Goal: Task Accomplishment & Management: Manage account settings

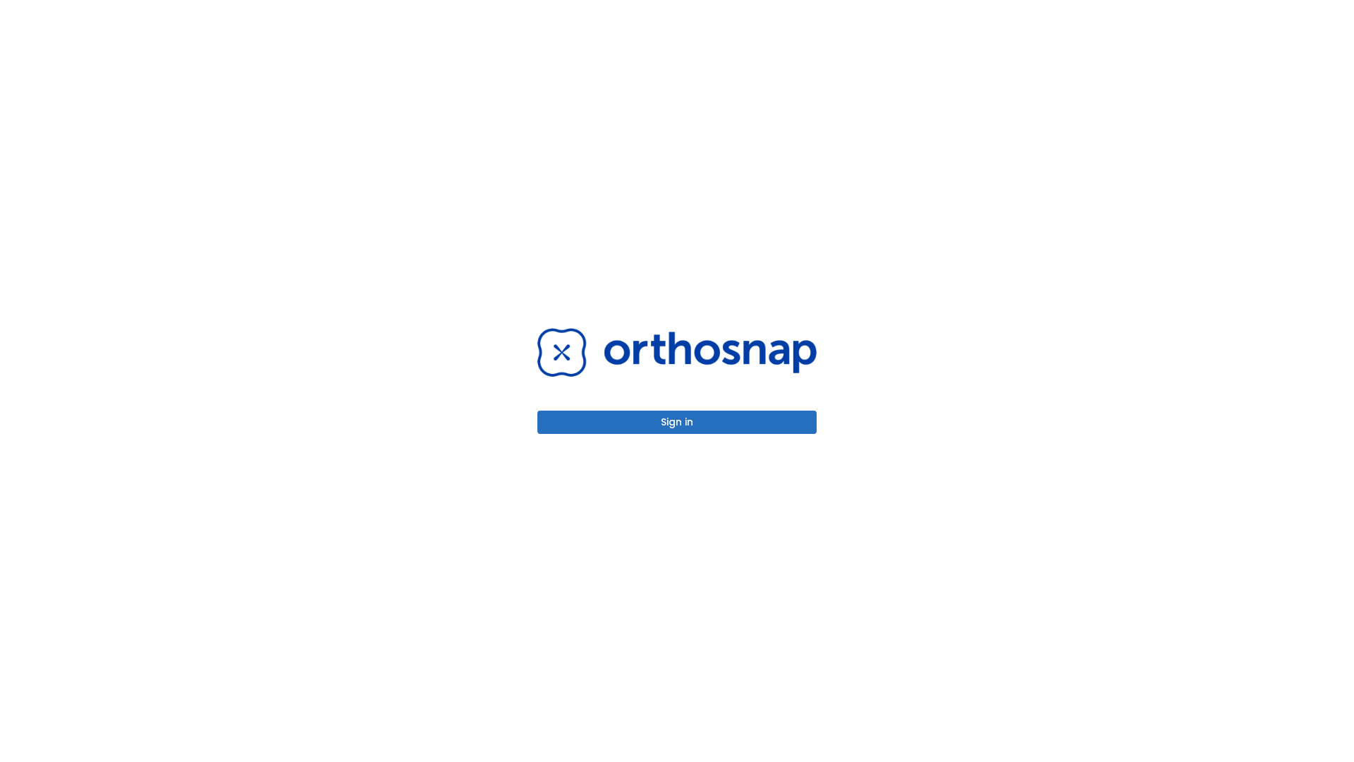
click at [677, 422] on button "Sign in" at bounding box center [676, 421] width 279 height 23
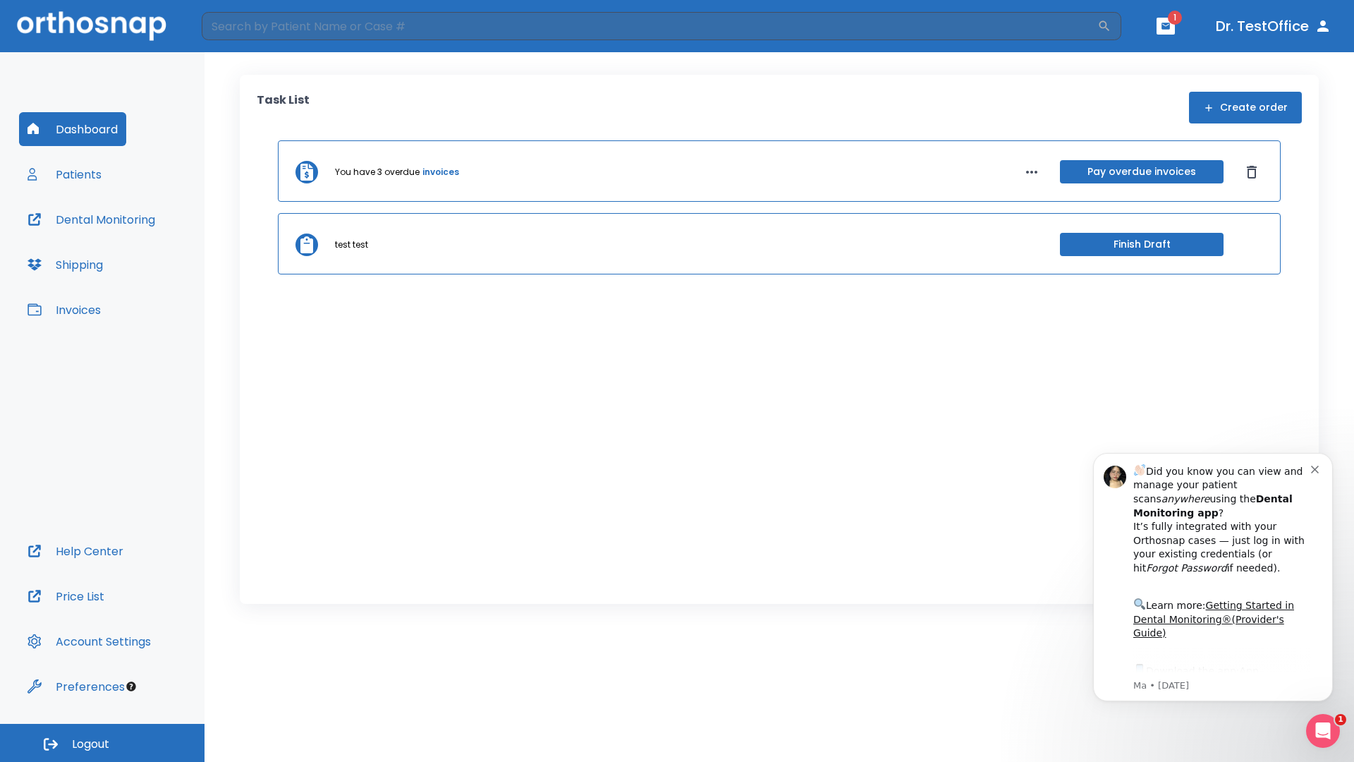
click at [102, 743] on span "Logout" at bounding box center [90, 744] width 37 height 16
